Goal: Task Accomplishment & Management: Use online tool/utility

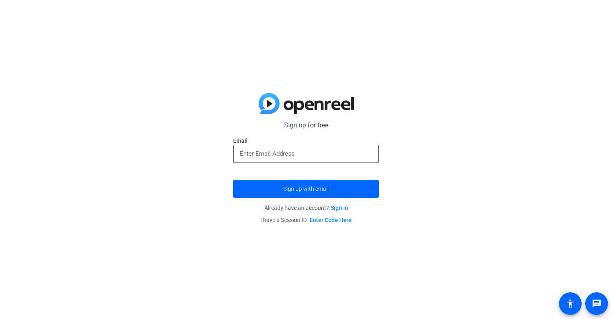
click at [278, 152] on input "email" at bounding box center [306, 154] width 133 height 10
click at [208, 179] on div "Sign up for free Email Sign up with email Already have an account? Sign in I ha…" at bounding box center [306, 159] width 612 height 319
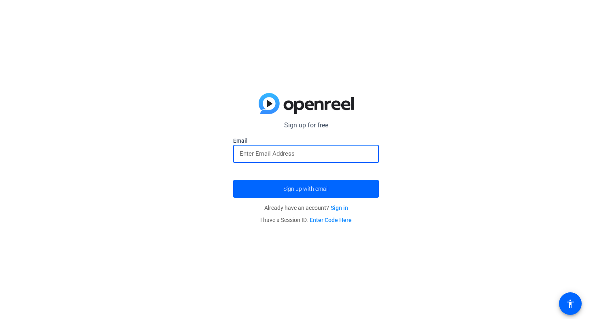
click at [259, 151] on input "email" at bounding box center [306, 154] width 133 height 10
type input "[EMAIL_ADDRESS][PERSON_NAME][DOMAIN_NAME]"
click at [306, 189] on button "Sign up with email" at bounding box center [306, 189] width 146 height 18
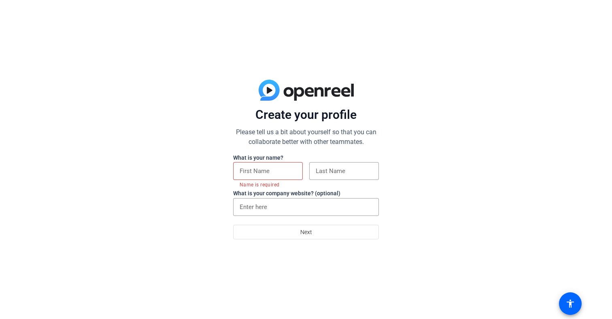
click at [446, 112] on div "Create your profile Please tell us a bit about yourself so that you can collabo…" at bounding box center [306, 159] width 612 height 319
click at [251, 166] on div at bounding box center [268, 171] width 57 height 18
type input "Yashmi"
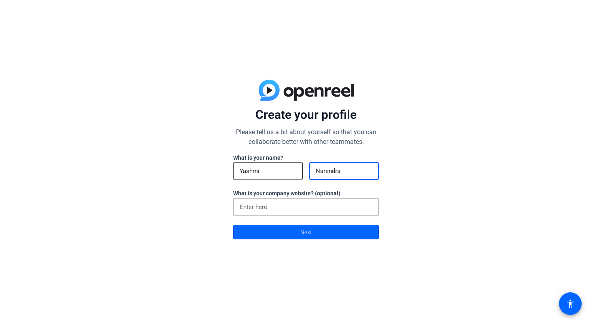
type input "Narendran"
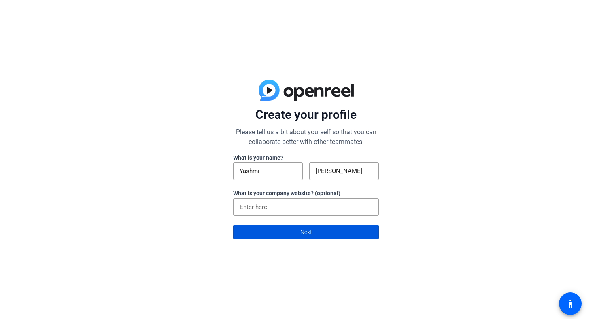
click at [265, 234] on span at bounding box center [306, 232] width 145 height 19
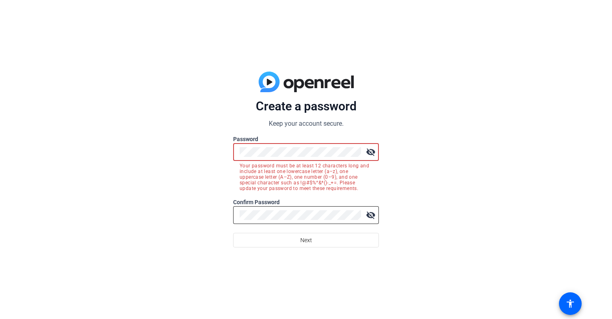
click at [250, 210] on div at bounding box center [300, 215] width 121 height 18
click at [484, 170] on div "Create a password Keep your account secure. Password visibility_off Your passwo…" at bounding box center [306, 159] width 612 height 319
click at [196, 154] on div "Create a password Keep your account secure. Password visibility_off Your passwo…" at bounding box center [306, 159] width 612 height 319
click at [188, 152] on div "Create a password Keep your account secure. Password visibility_off Your passwo…" at bounding box center [306, 159] width 612 height 319
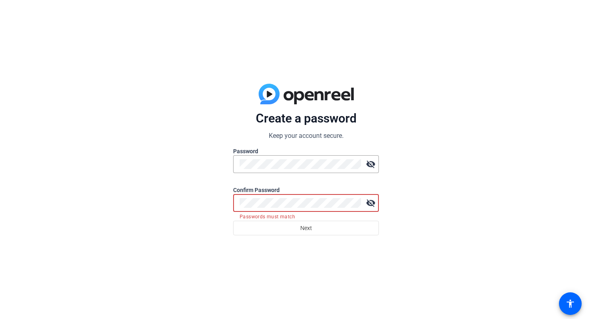
click at [184, 205] on div "Create a password Keep your account secure. Password visibility_off Confirm Pas…" at bounding box center [306, 159] width 612 height 319
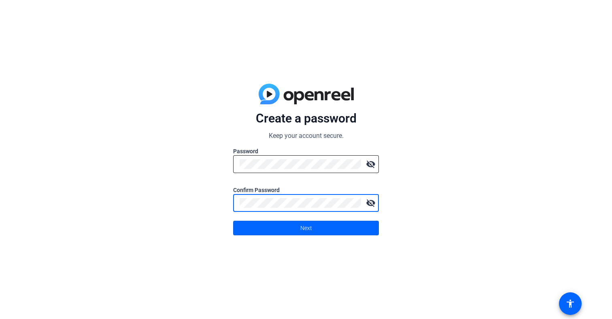
click at [373, 164] on mat-icon "visibility_off" at bounding box center [371, 164] width 16 height 16
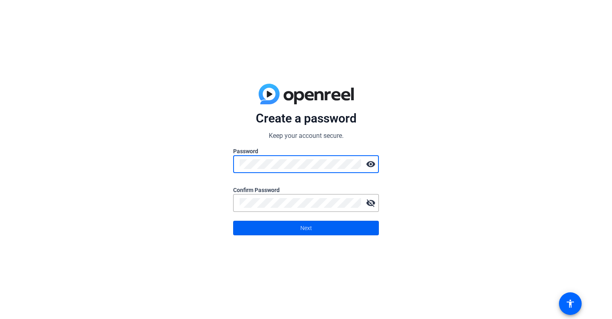
click at [310, 229] on span "Next" at bounding box center [306, 228] width 12 height 15
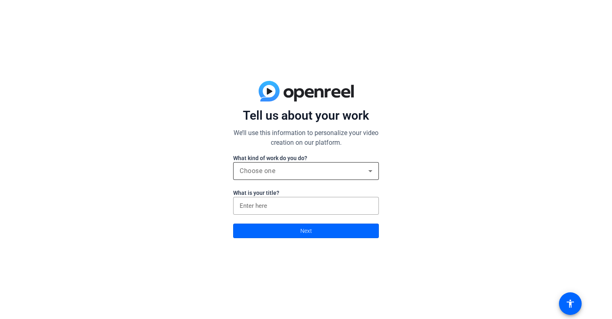
click at [276, 175] on div "Choose one" at bounding box center [304, 171] width 129 height 10
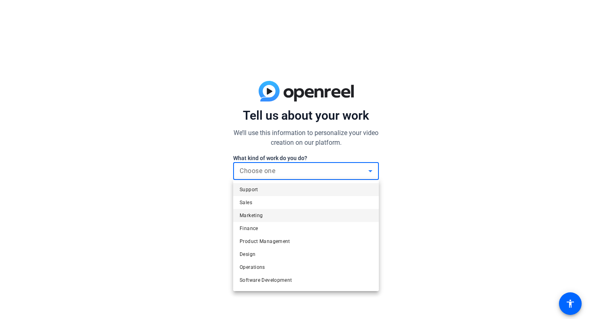
click at [275, 213] on mat-option "Marketing" at bounding box center [306, 215] width 146 height 13
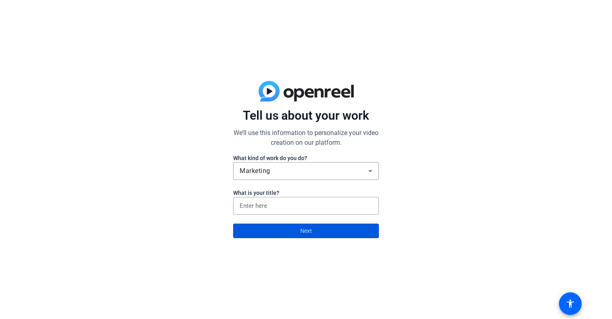
click at [279, 225] on span at bounding box center [306, 230] width 145 height 19
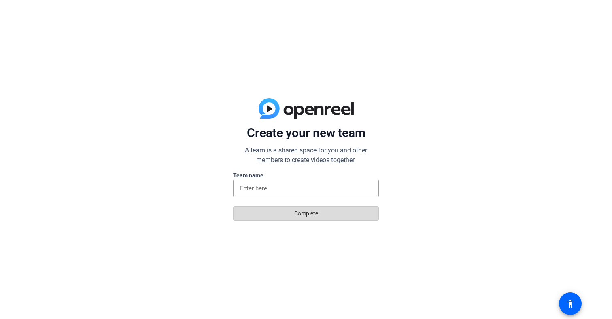
click at [279, 213] on span at bounding box center [306, 213] width 145 height 19
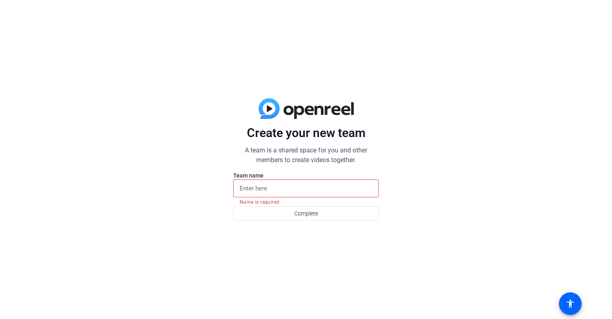
click at [270, 192] on input at bounding box center [306, 189] width 133 height 10
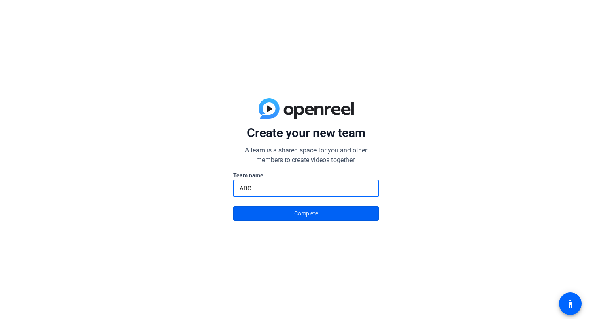
type input "ABC"
click at [275, 216] on span at bounding box center [306, 213] width 145 height 19
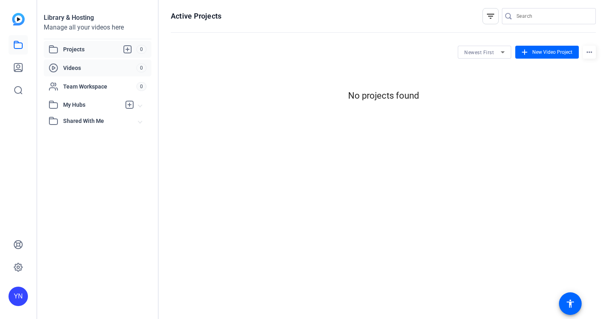
click at [100, 68] on span "Videos" at bounding box center [99, 68] width 73 height 8
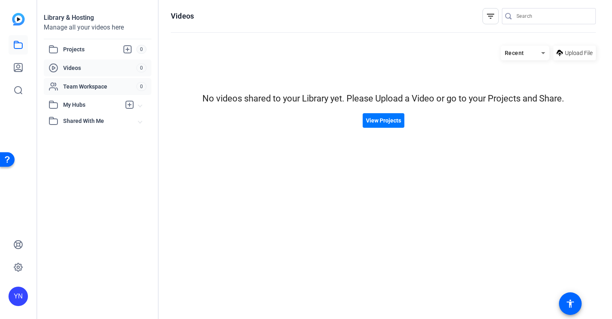
click at [98, 84] on span "Team Workspace" at bounding box center [99, 87] width 73 height 8
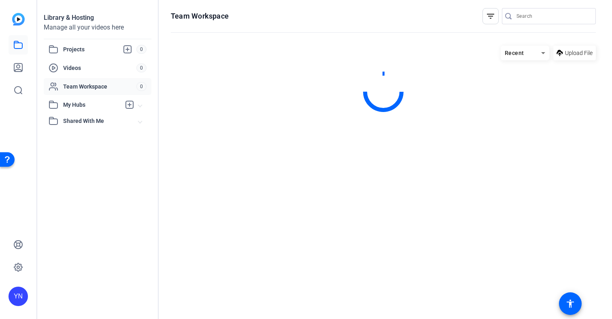
click at [93, 98] on mat-expansion-panel-header "My Hubs" at bounding box center [98, 105] width 108 height 16
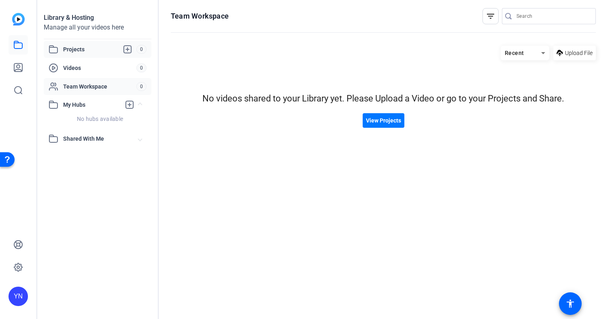
click at [73, 53] on span "Projects" at bounding box center [99, 50] width 73 height 10
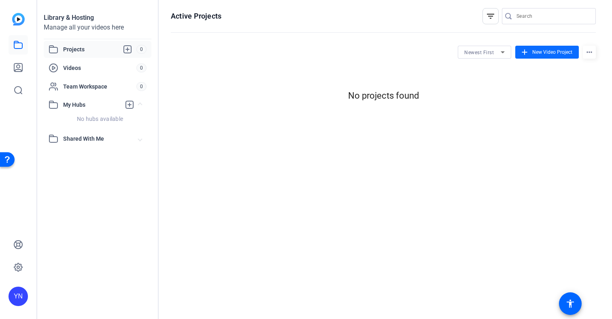
click at [564, 49] on button "add New Video Project" at bounding box center [547, 52] width 64 height 13
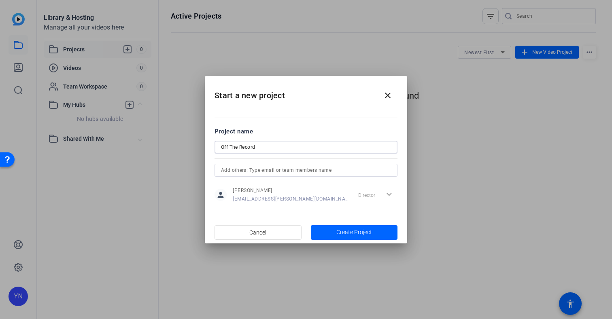
type input "Off The Record"
click at [379, 191] on div "Director expand_more" at bounding box center [376, 195] width 43 height 15
click at [393, 193] on div "Director expand_more" at bounding box center [376, 195] width 43 height 15
click at [388, 193] on div "Director expand_more" at bounding box center [376, 195] width 43 height 15
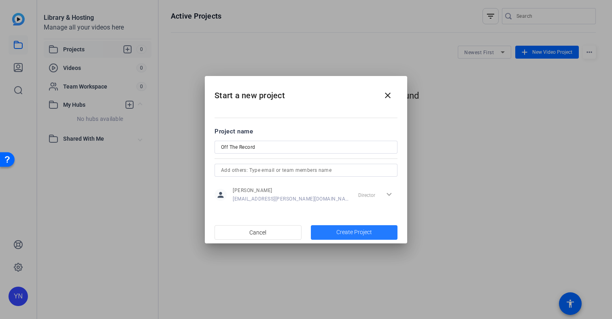
click at [354, 238] on span "button" at bounding box center [354, 232] width 87 height 19
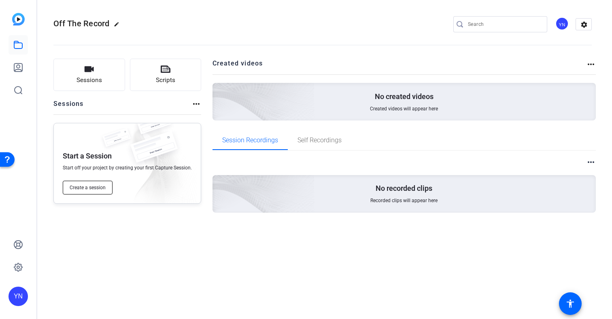
click at [98, 187] on span "Create a session" at bounding box center [88, 188] width 36 height 6
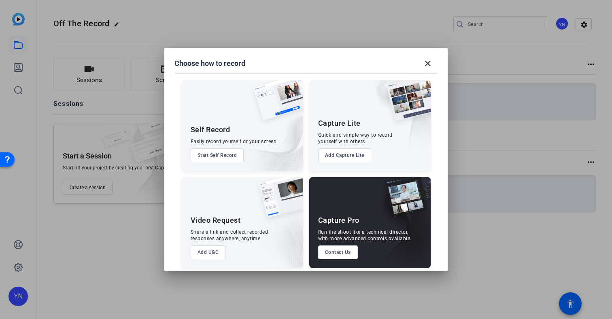
click at [350, 157] on button "Add Capture Lite" at bounding box center [344, 156] width 53 height 14
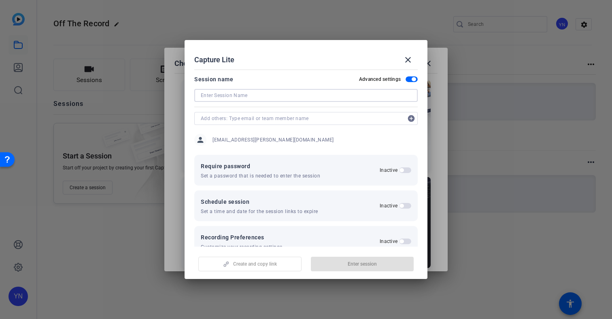
type input "A"
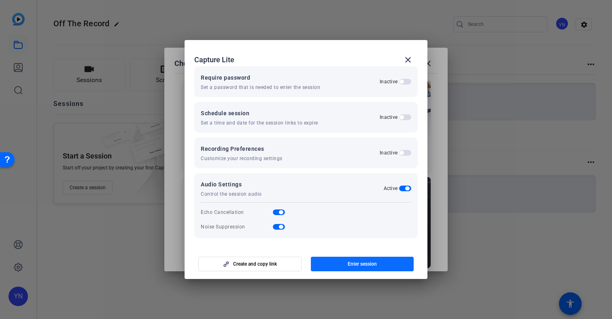
type input "EP 1 - Oct 2025"
click at [325, 266] on span "button" at bounding box center [362, 264] width 103 height 19
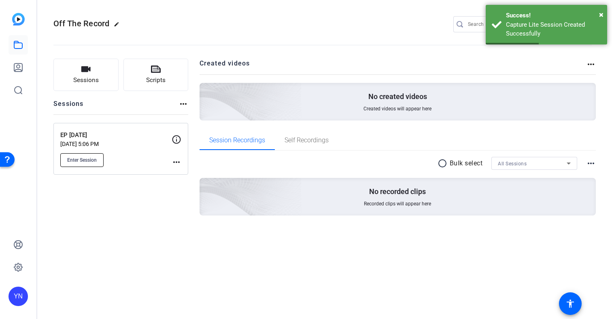
click at [87, 165] on button "Enter Session" at bounding box center [81, 160] width 43 height 14
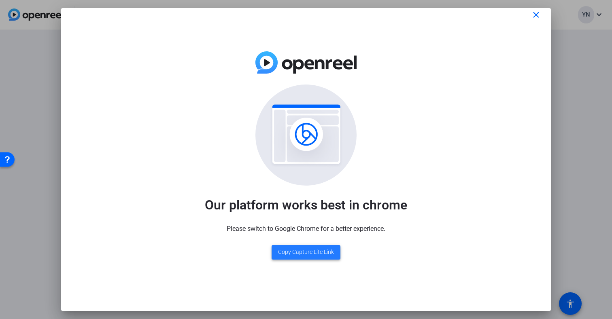
click at [306, 254] on span "Copy Capture Lite Link" at bounding box center [306, 252] width 56 height 9
